Goal: Navigation & Orientation: Find specific page/section

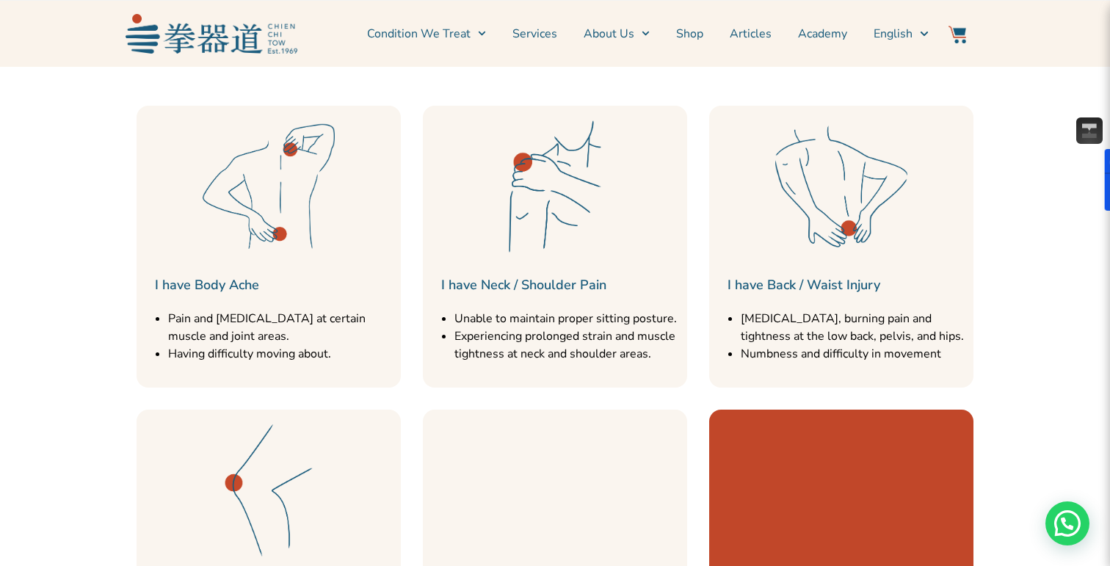
scroll to position [1646, 0]
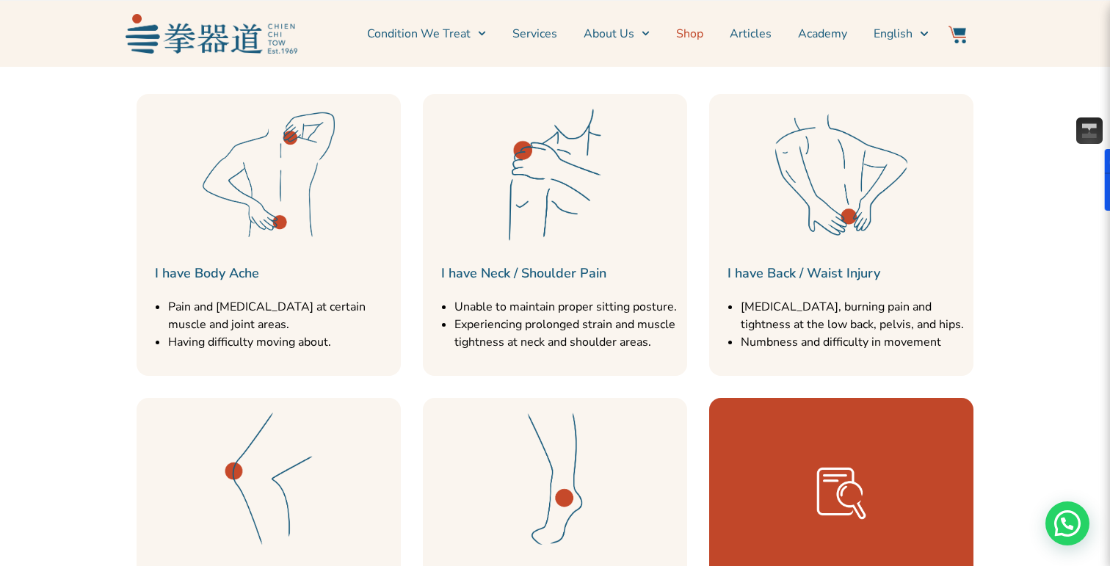
click at [693, 32] on link "Shop" at bounding box center [689, 33] width 27 height 37
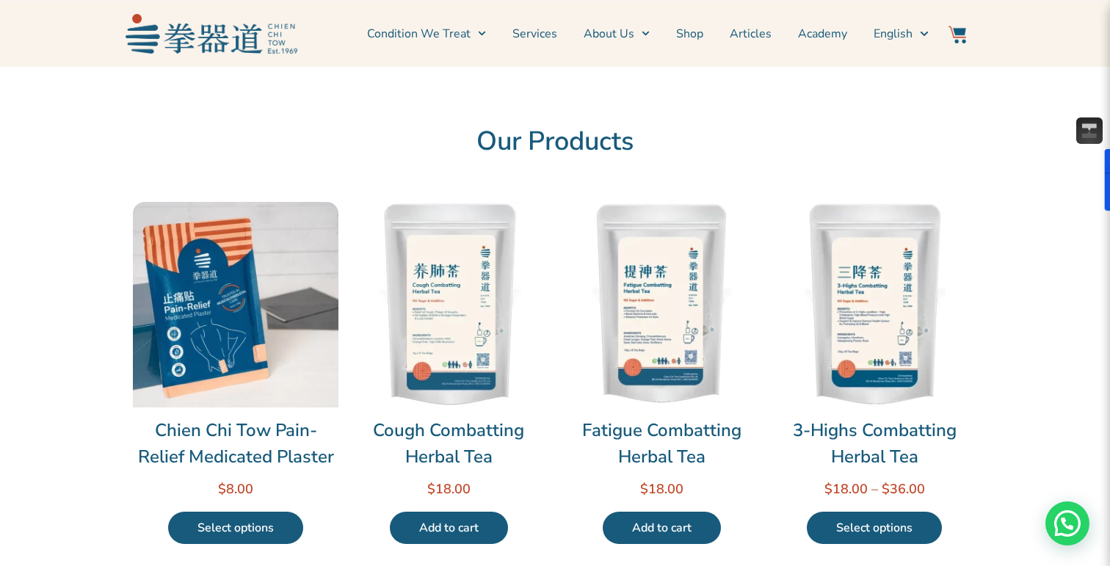
click at [529, 12] on div "Condition We Treat Common Conditions Symptom Checker Services About Us News & E…" at bounding box center [616, 33] width 639 height 51
click at [529, 24] on link "Services" at bounding box center [535, 33] width 45 height 37
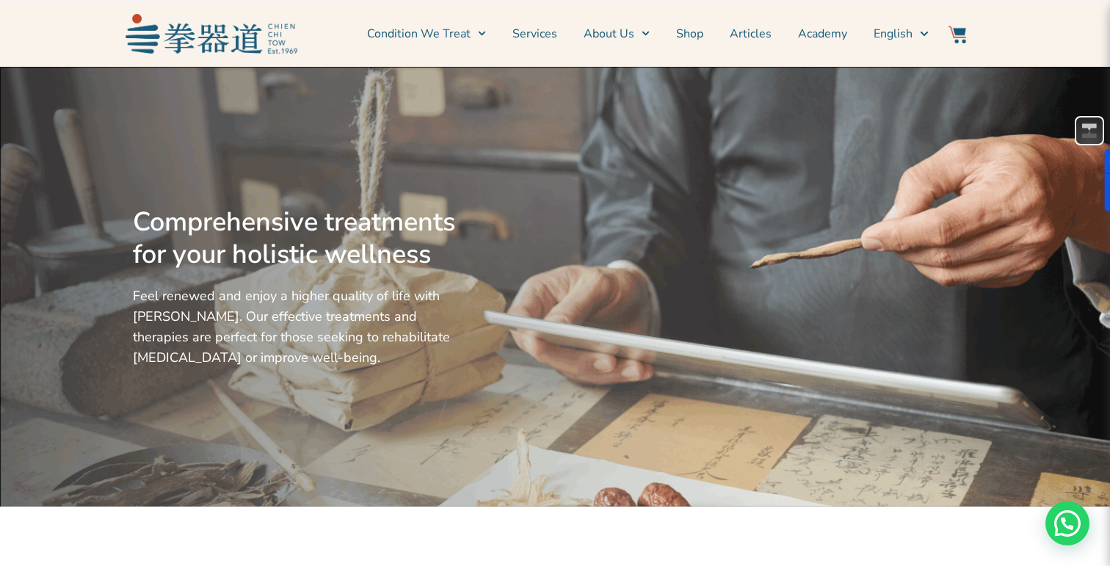
click at [255, 41] on img at bounding box center [212, 33] width 172 height 39
